Goal: Browse casually: Explore the website without a specific task or goal

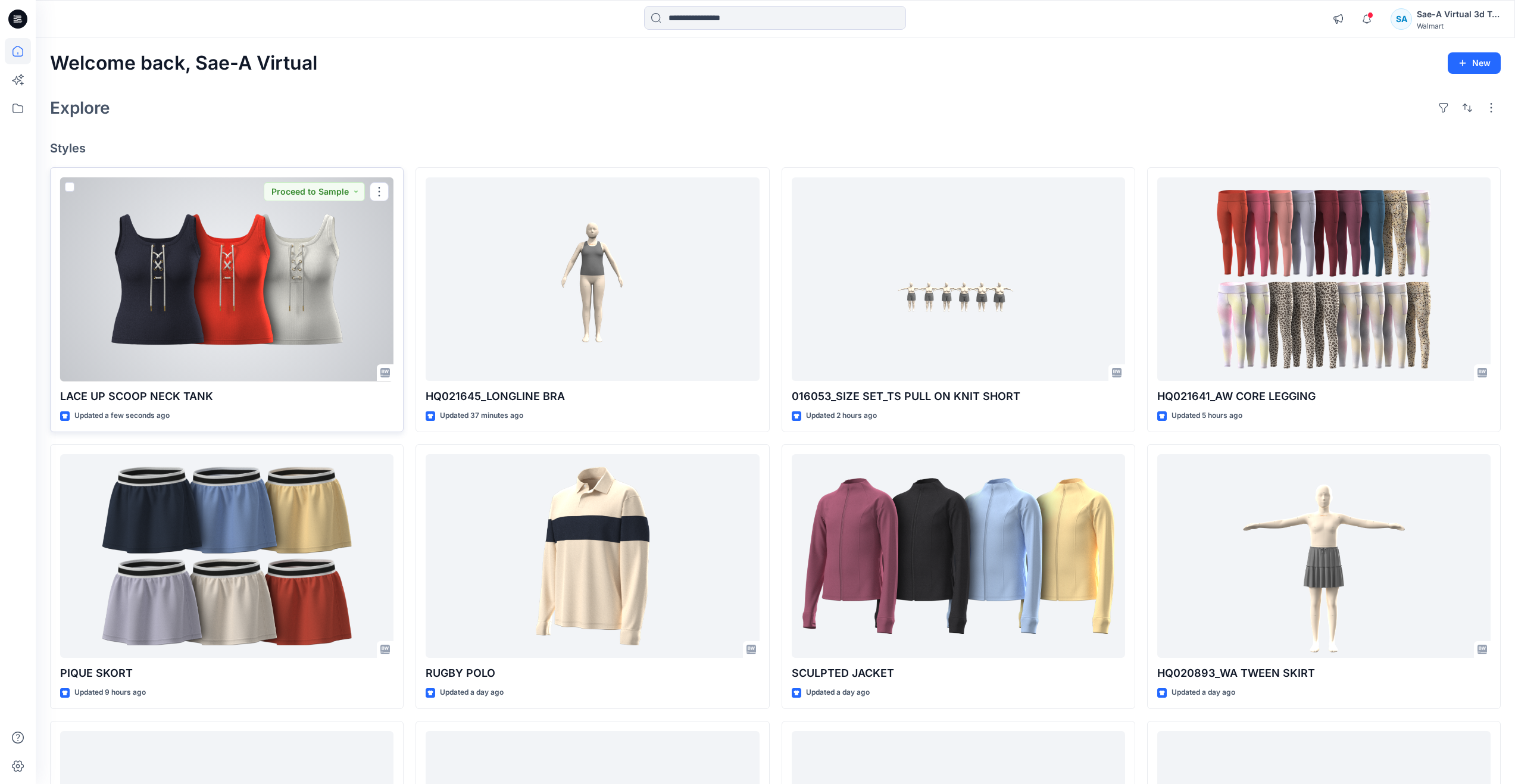
click at [273, 312] on div at bounding box center [226, 280] width 333 height 204
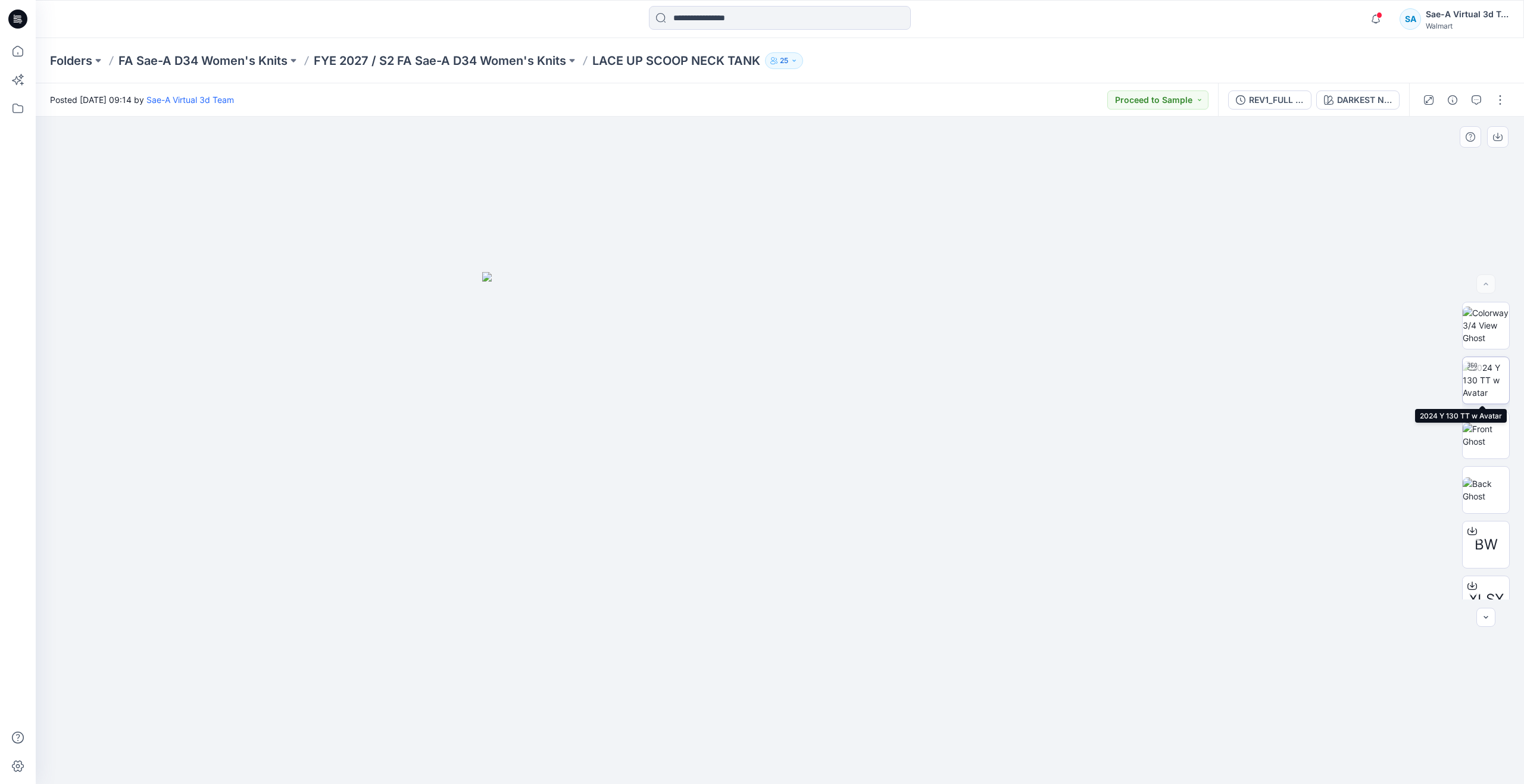
click at [1490, 380] on img at bounding box center [1486, 380] width 47 height 37
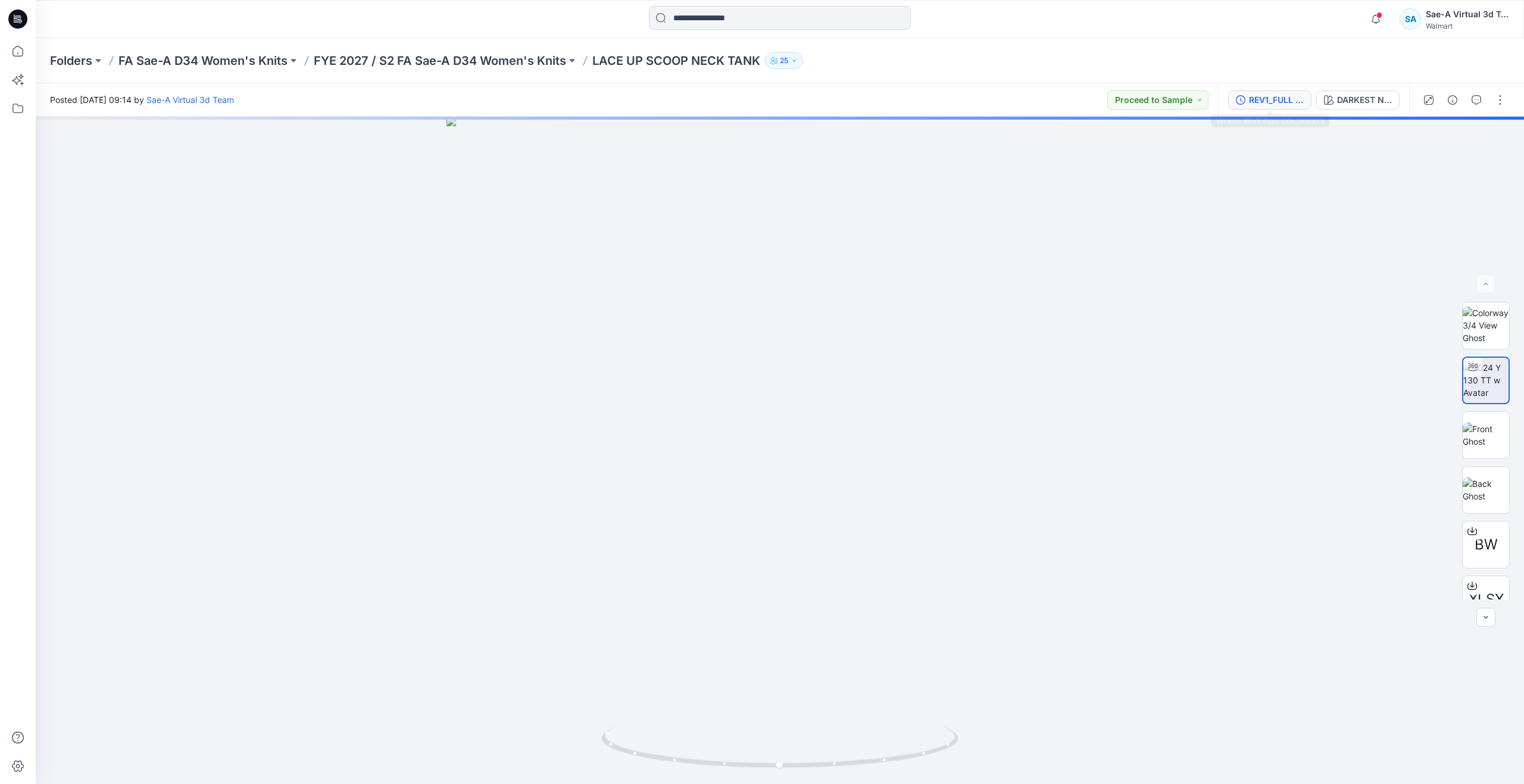
click at [1277, 105] on div "REV1_FULL COLORWAYS" at bounding box center [1277, 100] width 55 height 13
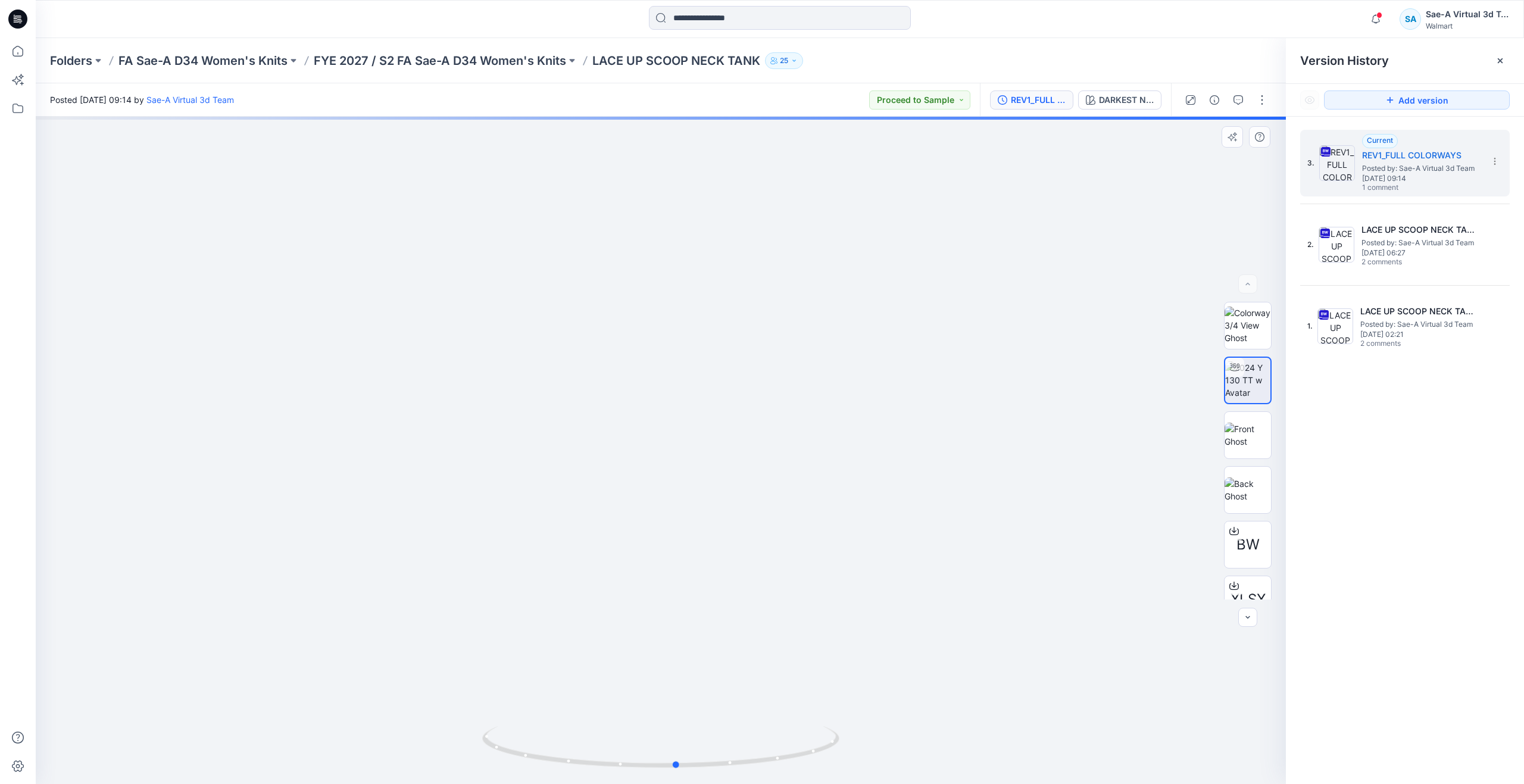
drag, startPoint x: 664, startPoint y: 765, endPoint x: 323, endPoint y: 704, distance: 346.4
click at [323, 704] on div at bounding box center [661, 450] width 1250 height 667
drag, startPoint x: 683, startPoint y: 767, endPoint x: 702, endPoint y: 694, distance: 75.4
click at [702, 694] on div at bounding box center [661, 450] width 1250 height 667
click at [24, 57] on icon at bounding box center [18, 51] width 26 height 26
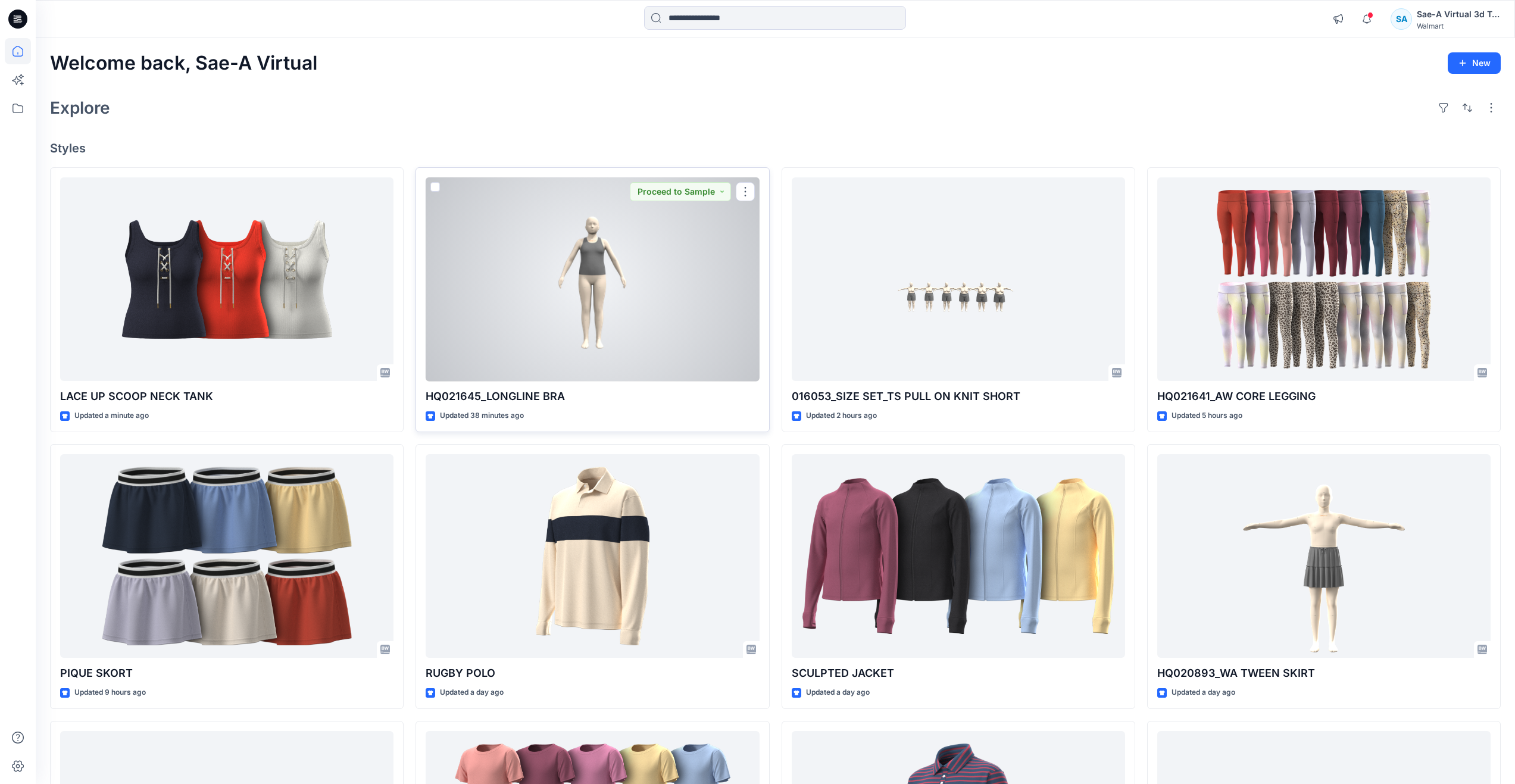
click at [516, 280] on div at bounding box center [592, 280] width 333 height 204
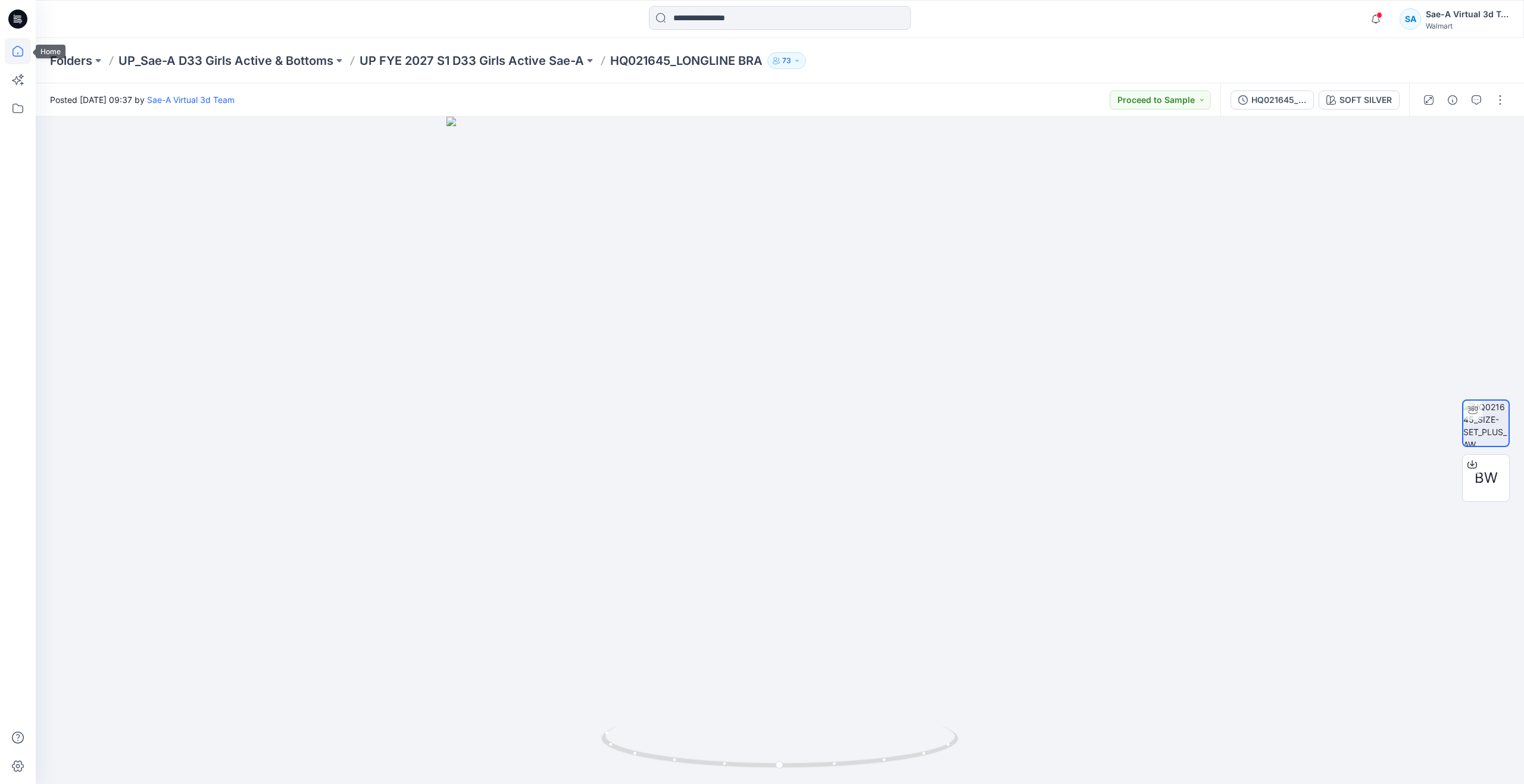
click at [18, 49] on icon at bounding box center [18, 51] width 26 height 26
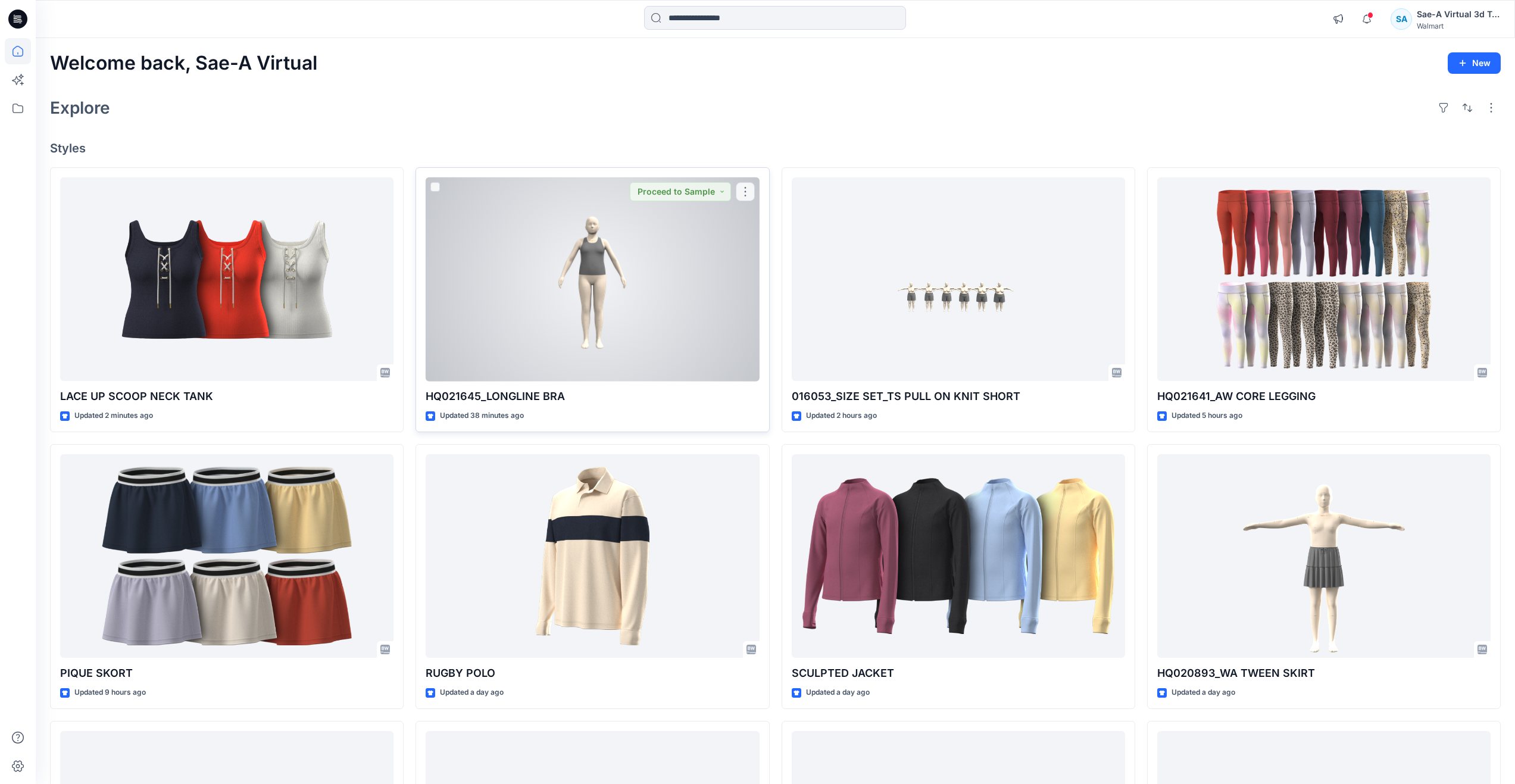
click at [557, 284] on div at bounding box center [592, 280] width 333 height 204
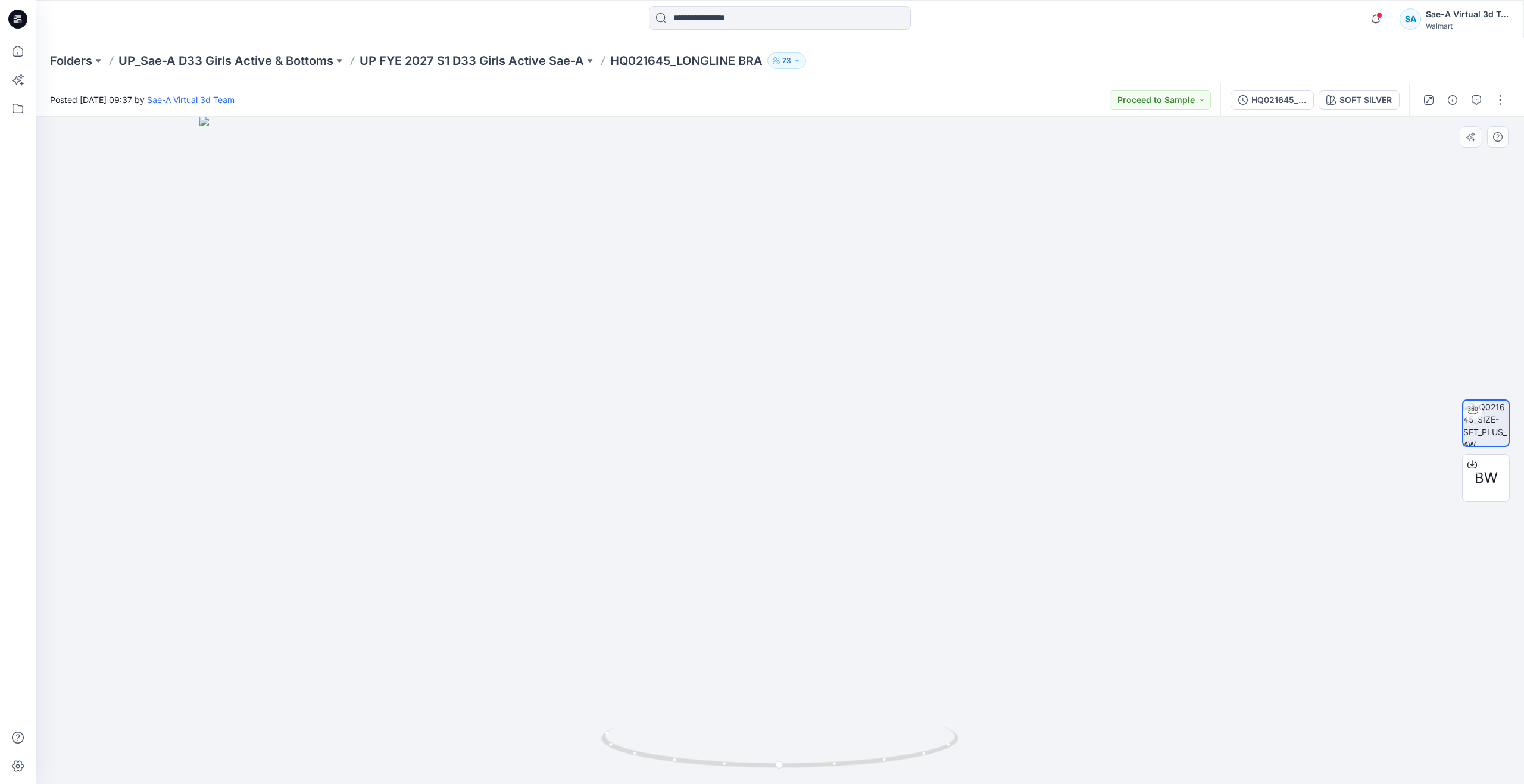
drag, startPoint x: 858, startPoint y: 217, endPoint x: 820, endPoint y: 461, distance: 246.9
drag, startPoint x: 783, startPoint y: 767, endPoint x: 823, endPoint y: 707, distance: 72.1
click at [823, 707] on div at bounding box center [780, 450] width 1488 height 667
click at [24, 50] on icon at bounding box center [18, 51] width 26 height 26
